Goal: Task Accomplishment & Management: Manage account settings

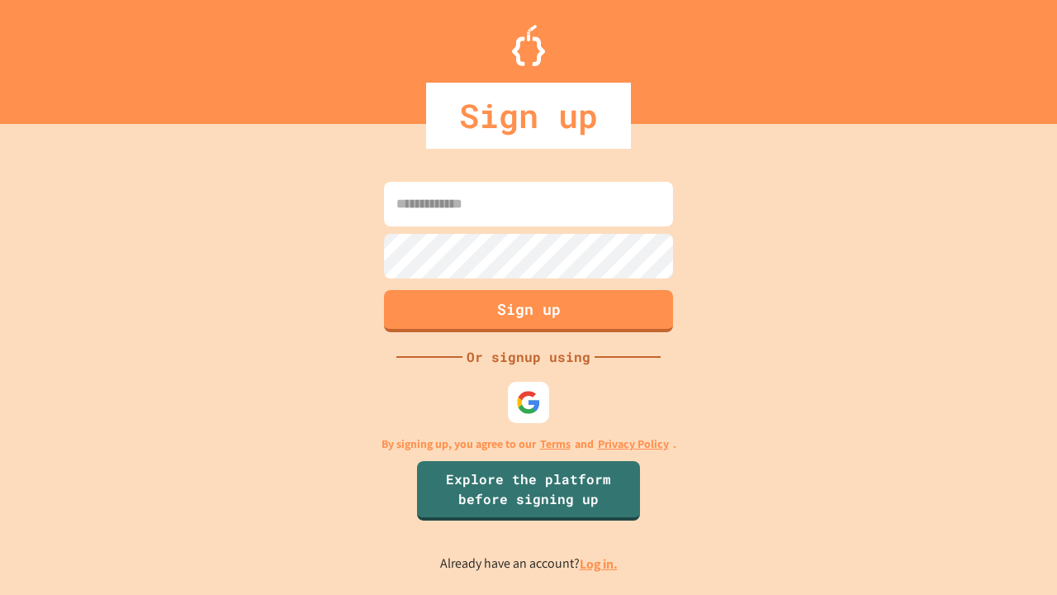
click at [599, 563] on link "Log in." at bounding box center [599, 563] width 38 height 17
